Goal: Information Seeking & Learning: Compare options

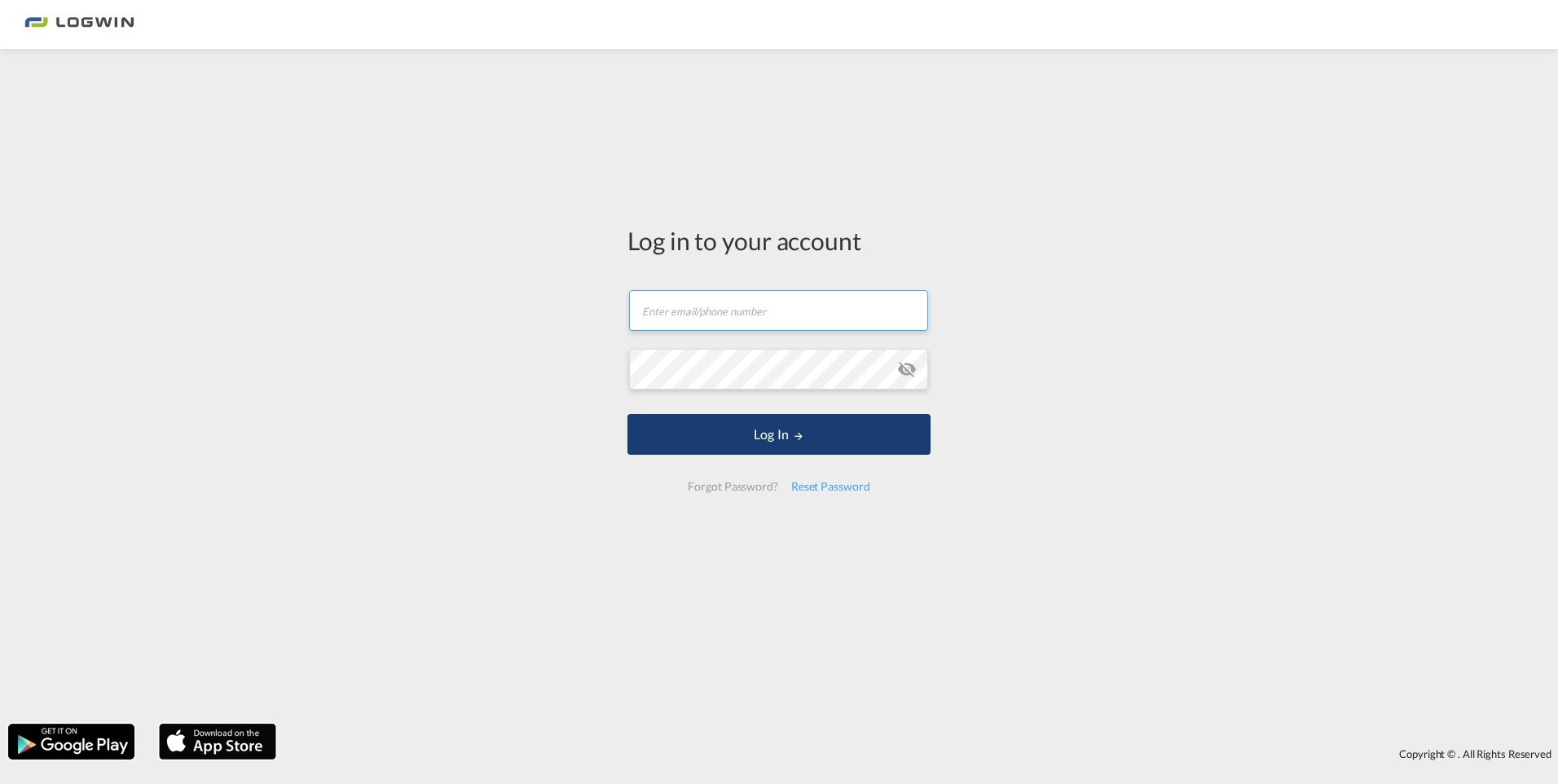
type input "[PERSON_NAME][EMAIL_ADDRESS][PERSON_NAME][DOMAIN_NAME]"
click at [764, 426] on button "Log In" at bounding box center [779, 434] width 303 height 40
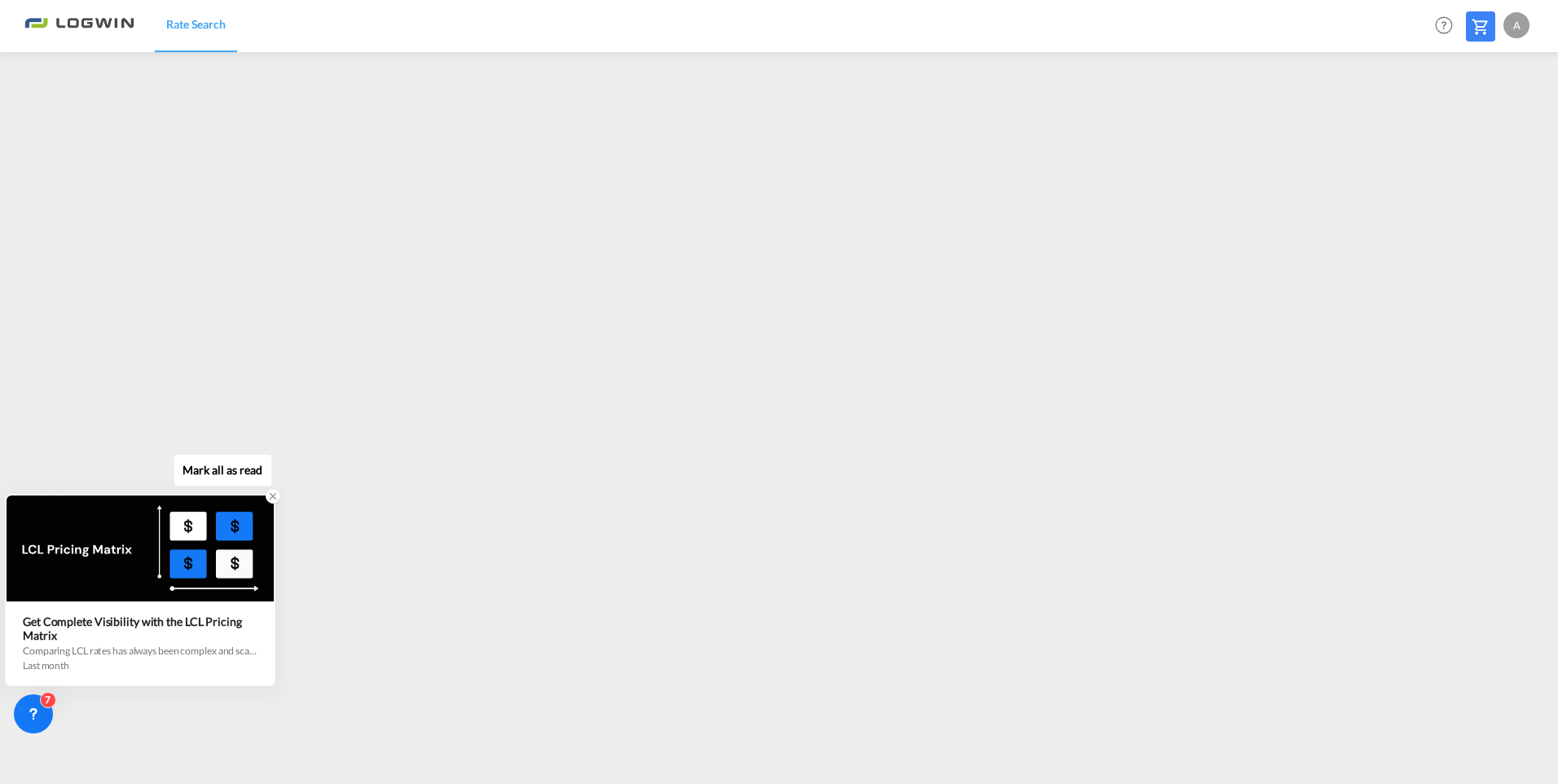
click at [273, 498] on icon at bounding box center [273, 495] width 12 height 12
